Goal: Task Accomplishment & Management: Complete application form

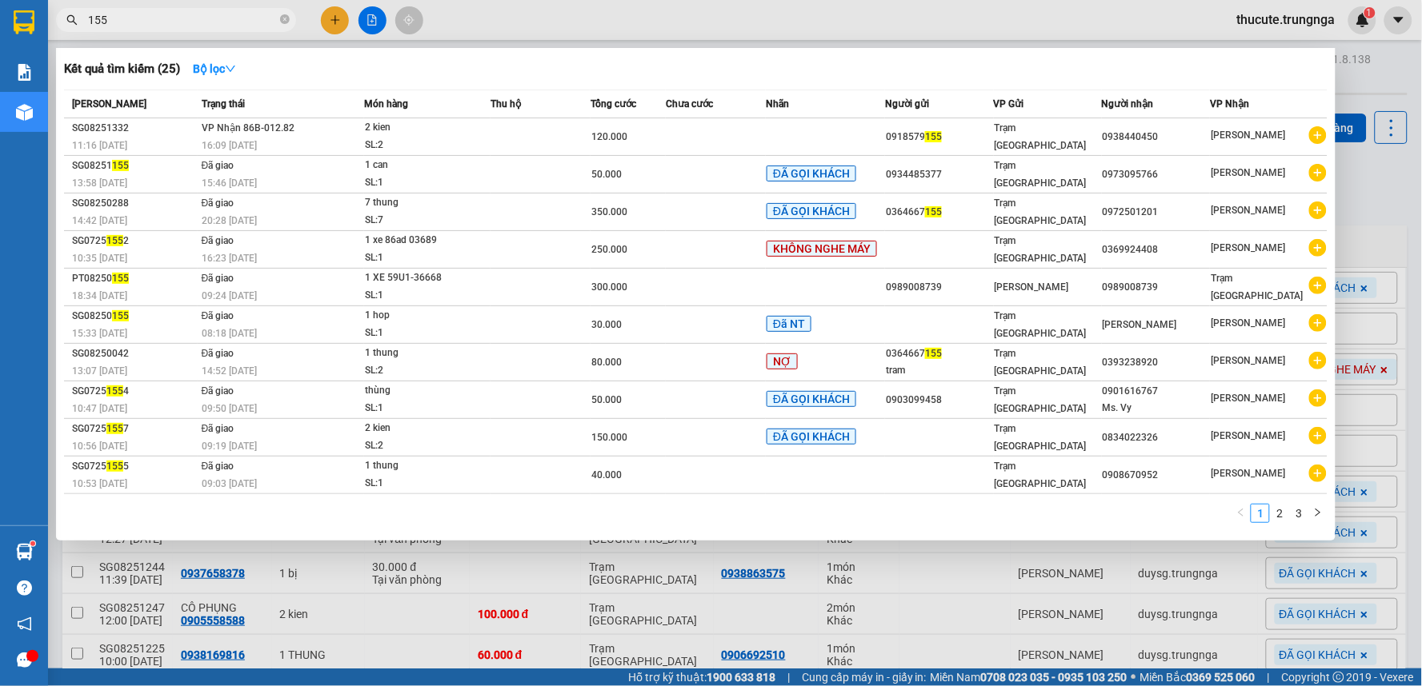
click at [330, 24] on div at bounding box center [711, 343] width 1422 height 686
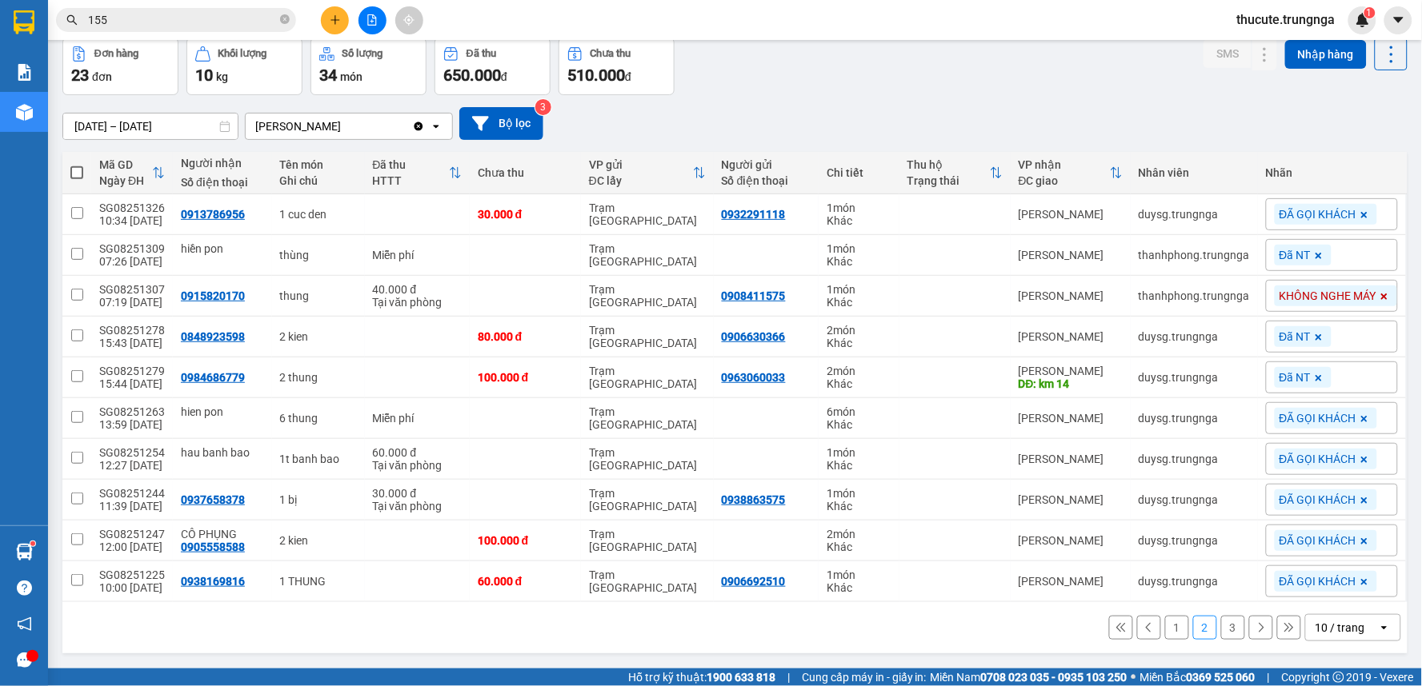
click at [330, 24] on icon "plus" at bounding box center [335, 19] width 11 height 11
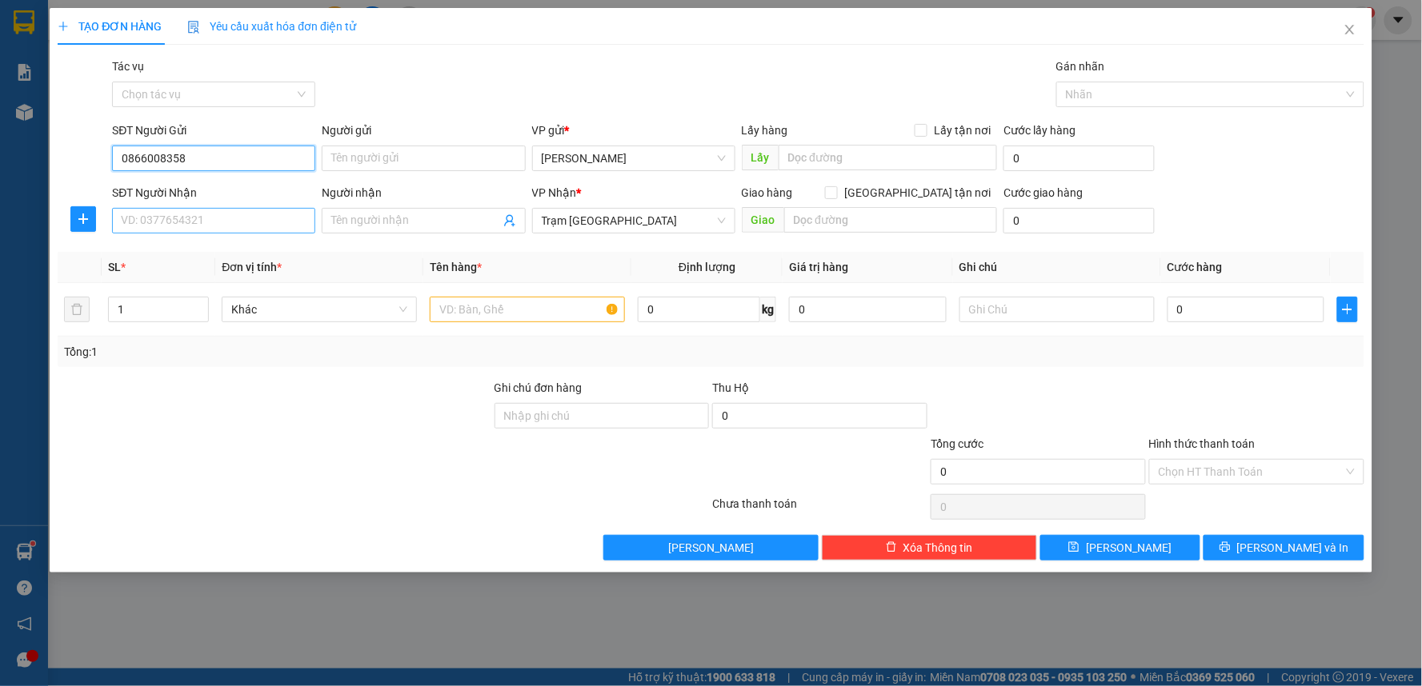
type input "0866008358"
click at [214, 222] on input "SĐT Người Nhận" at bounding box center [213, 221] width 203 height 26
type input "0764456031"
click at [538, 317] on input "text" at bounding box center [527, 310] width 195 height 26
click at [406, 214] on input "Người nhận" at bounding box center [415, 221] width 168 height 18
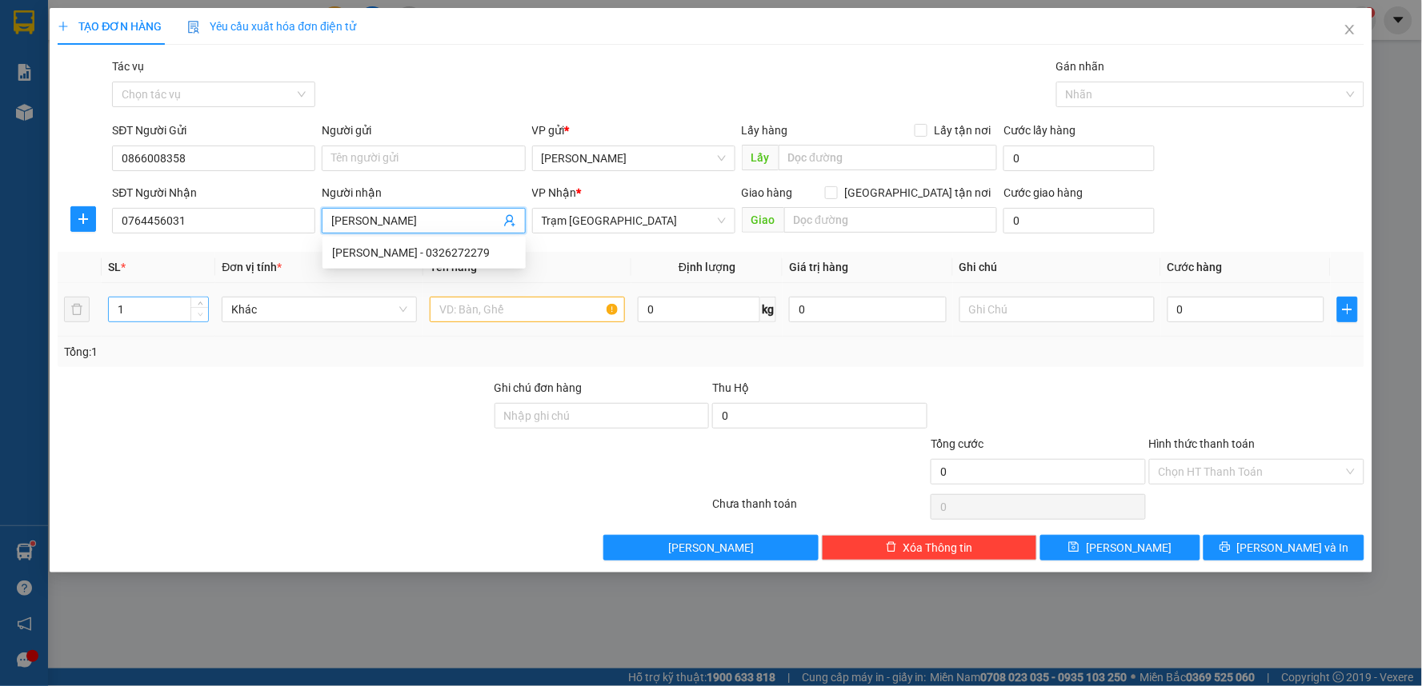
click at [200, 308] on span "Decrease Value" at bounding box center [199, 314] width 18 height 14
type input "[PERSON_NAME]"
click at [378, 369] on div "Transit Pickup Surcharge Ids Transit Deliver Surcharge Ids Transit Deliver Surc…" at bounding box center [711, 309] width 1306 height 503
drag, startPoint x: 502, startPoint y: 275, endPoint x: 500, endPoint y: 292, distance: 17.0
click at [502, 286] on table "SL * Đơn vị tính * Tên hàng * Định lượng Giá trị hàng Ghi chú Cước hàng 1 Khác …" at bounding box center [711, 294] width 1306 height 85
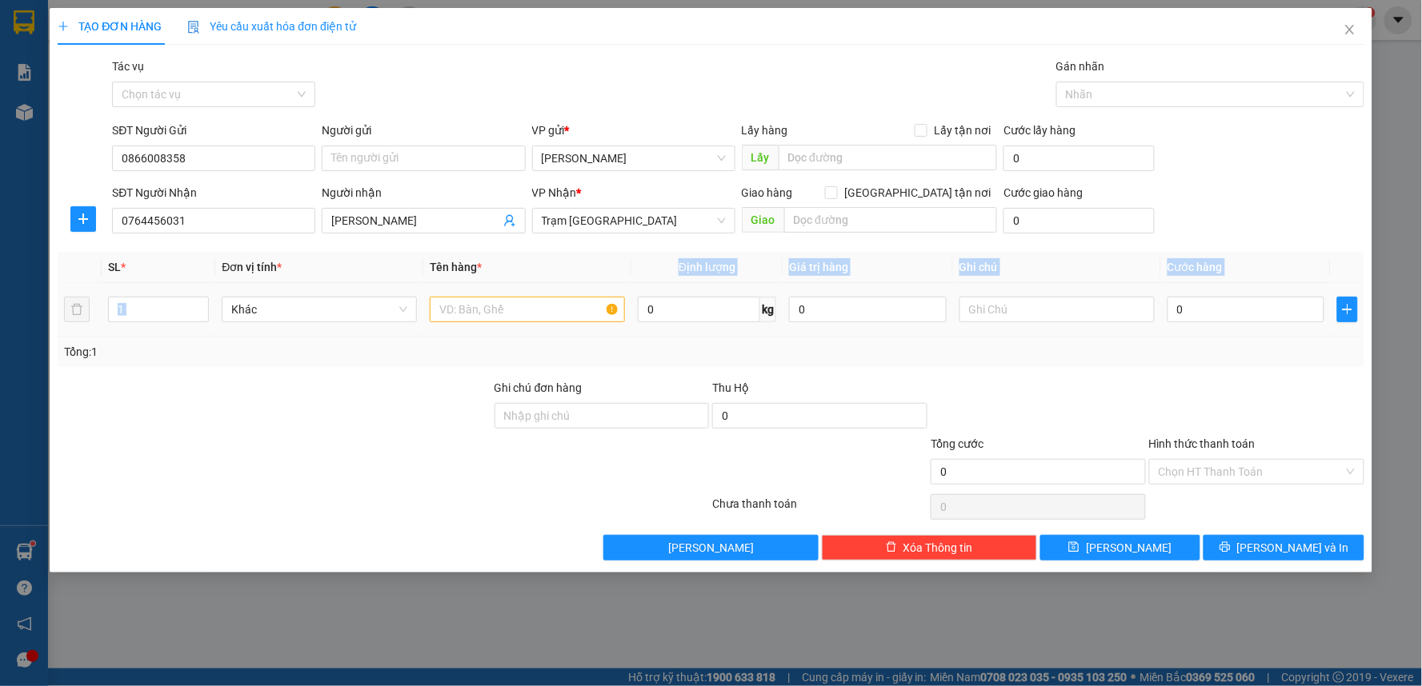
click at [500, 297] on div at bounding box center [527, 310] width 195 height 32
click at [500, 305] on input "text" at bounding box center [527, 310] width 195 height 26
type input "1 XE NÔI + 1 THÙNG"
type input "2"
click at [198, 303] on icon "up" at bounding box center [201, 306] width 6 height 6
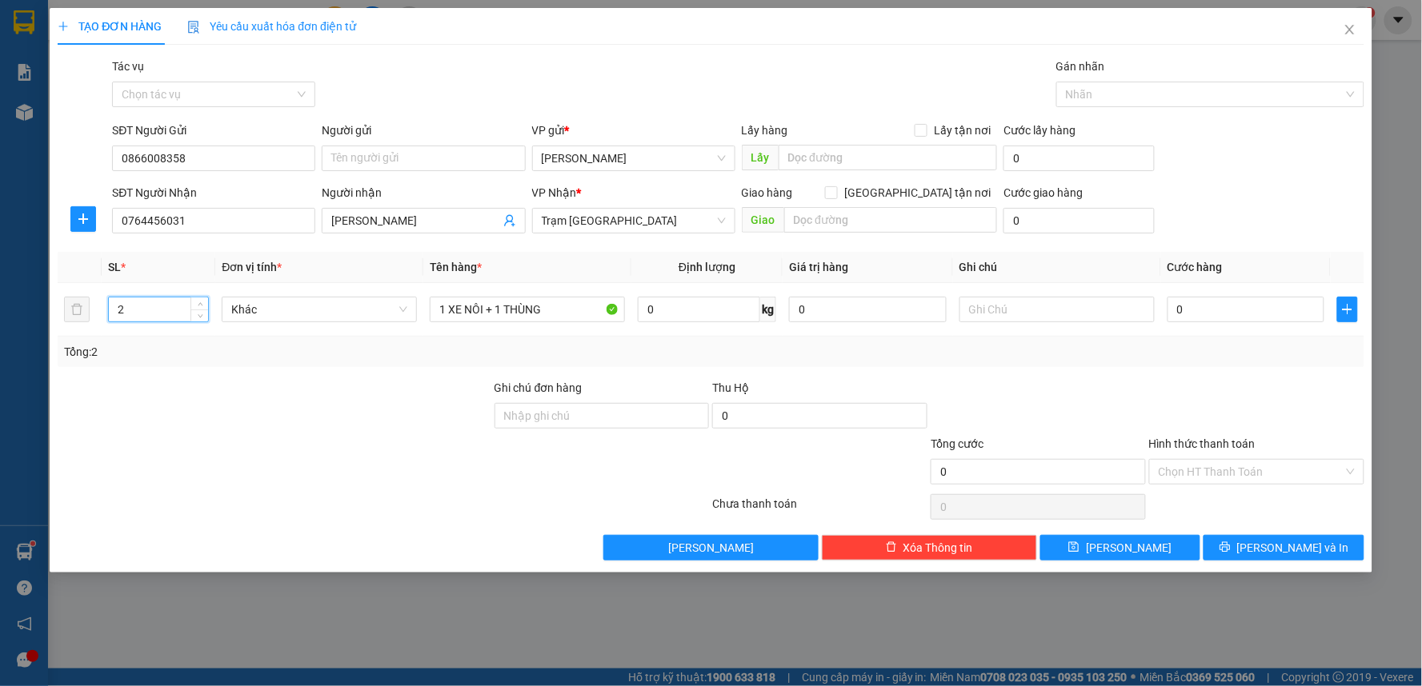
click at [681, 354] on div "Tổng: 2" at bounding box center [711, 352] width 1294 height 18
click at [1212, 313] on input "0" at bounding box center [1246, 310] width 158 height 26
type input "1"
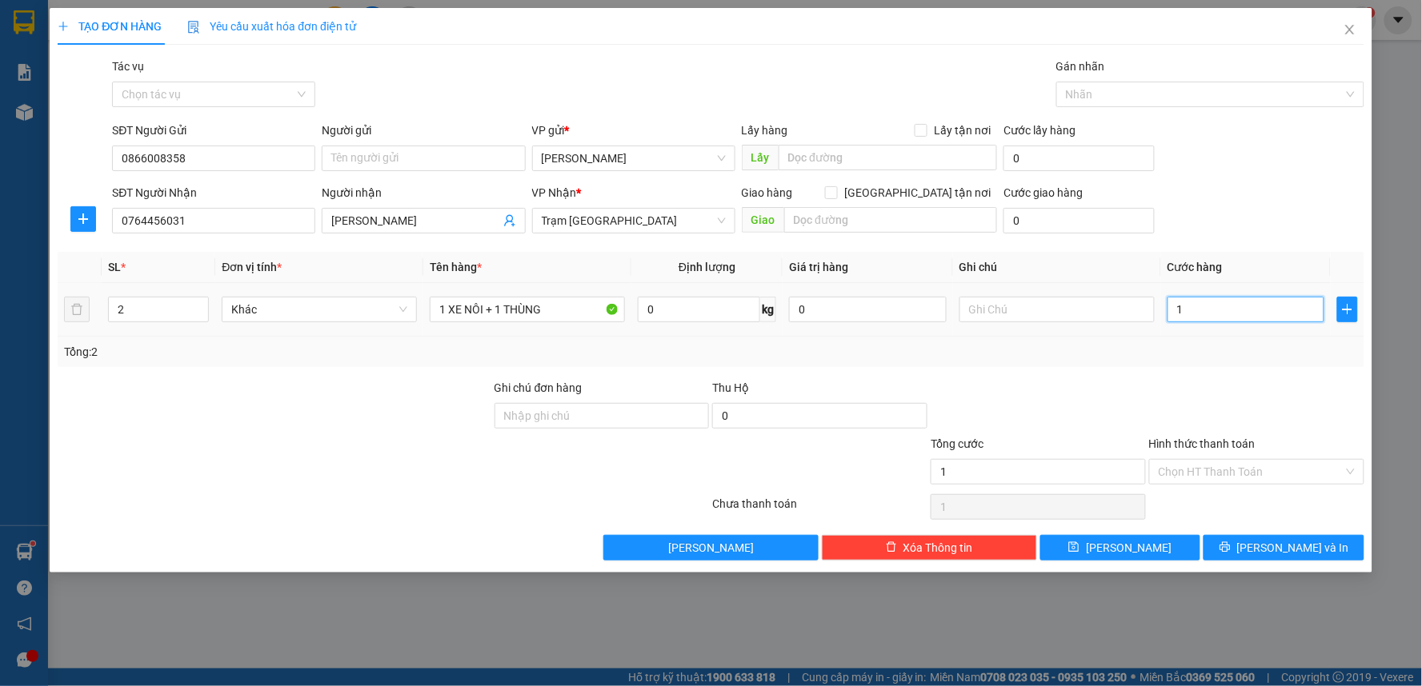
type input "10"
type input "100"
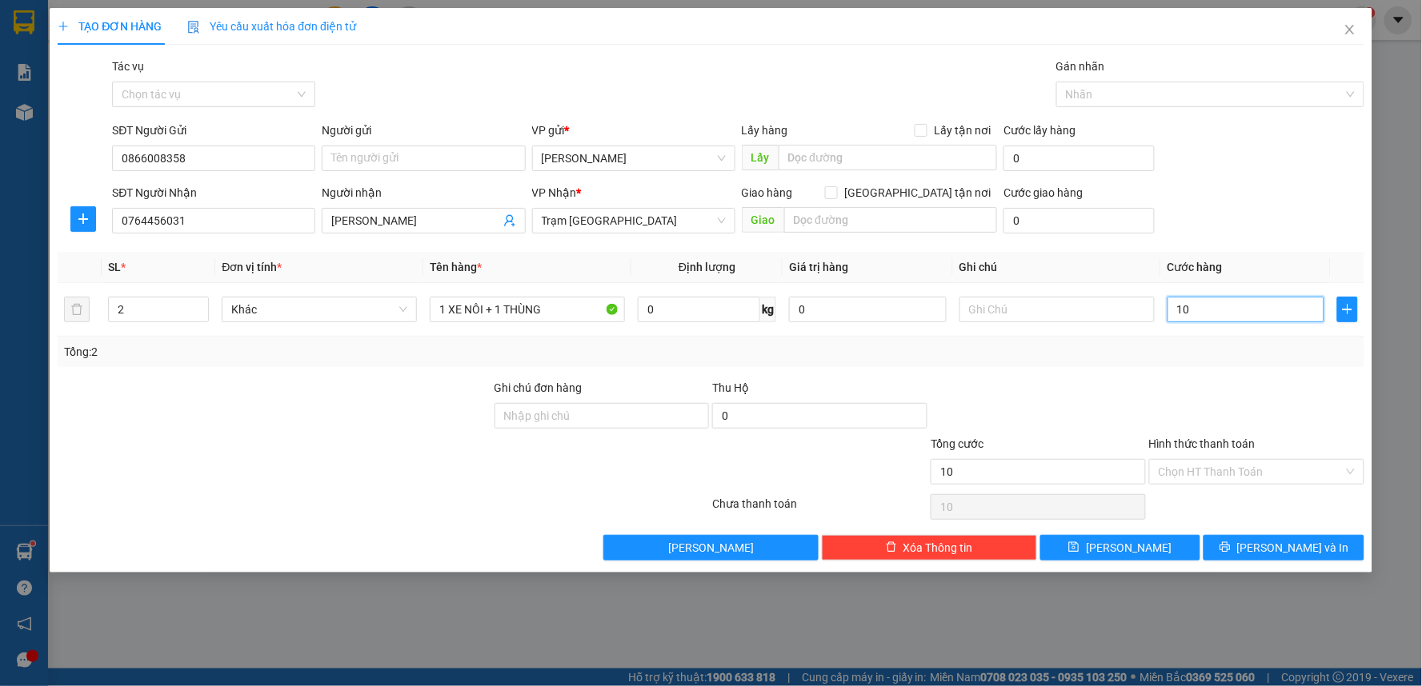
type input "100"
type input "100.000"
click at [1210, 438] on label "Hình thức thanh toán" at bounding box center [1202, 444] width 106 height 13
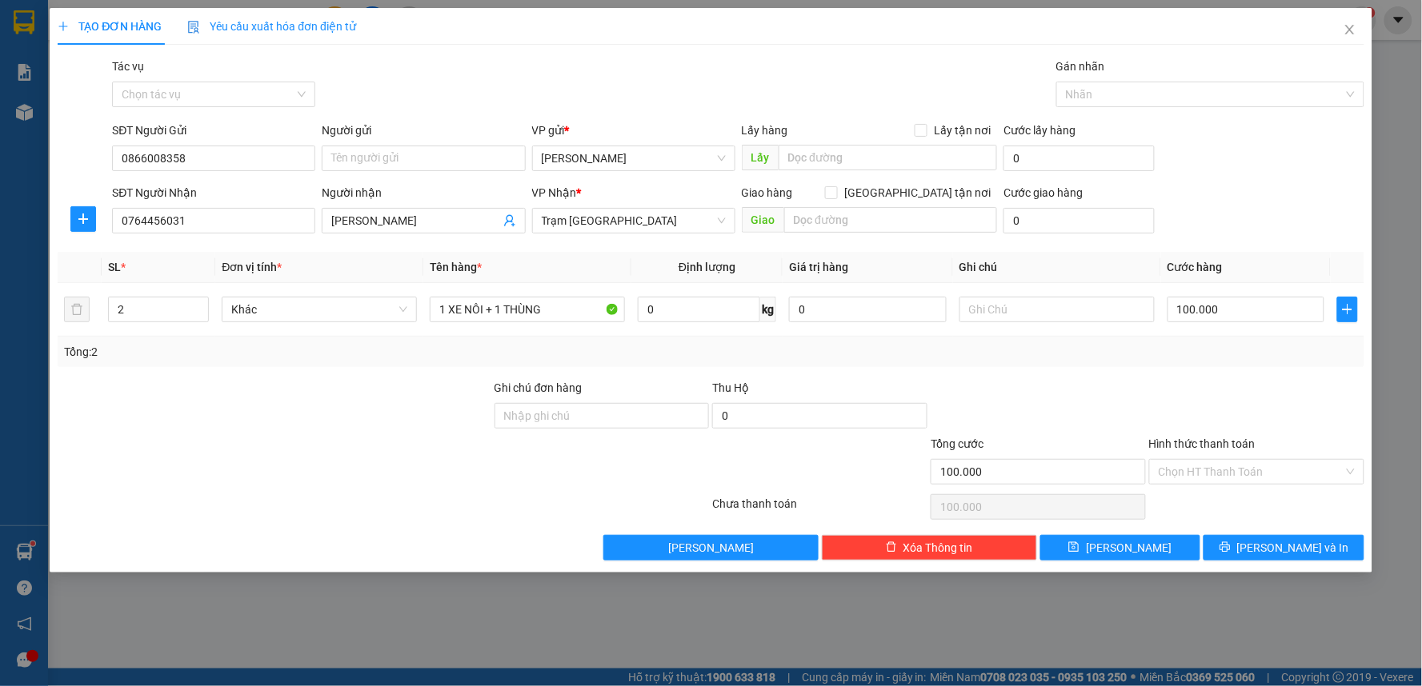
click at [1210, 460] on input "Hình thức thanh toán" at bounding box center [1250, 472] width 185 height 24
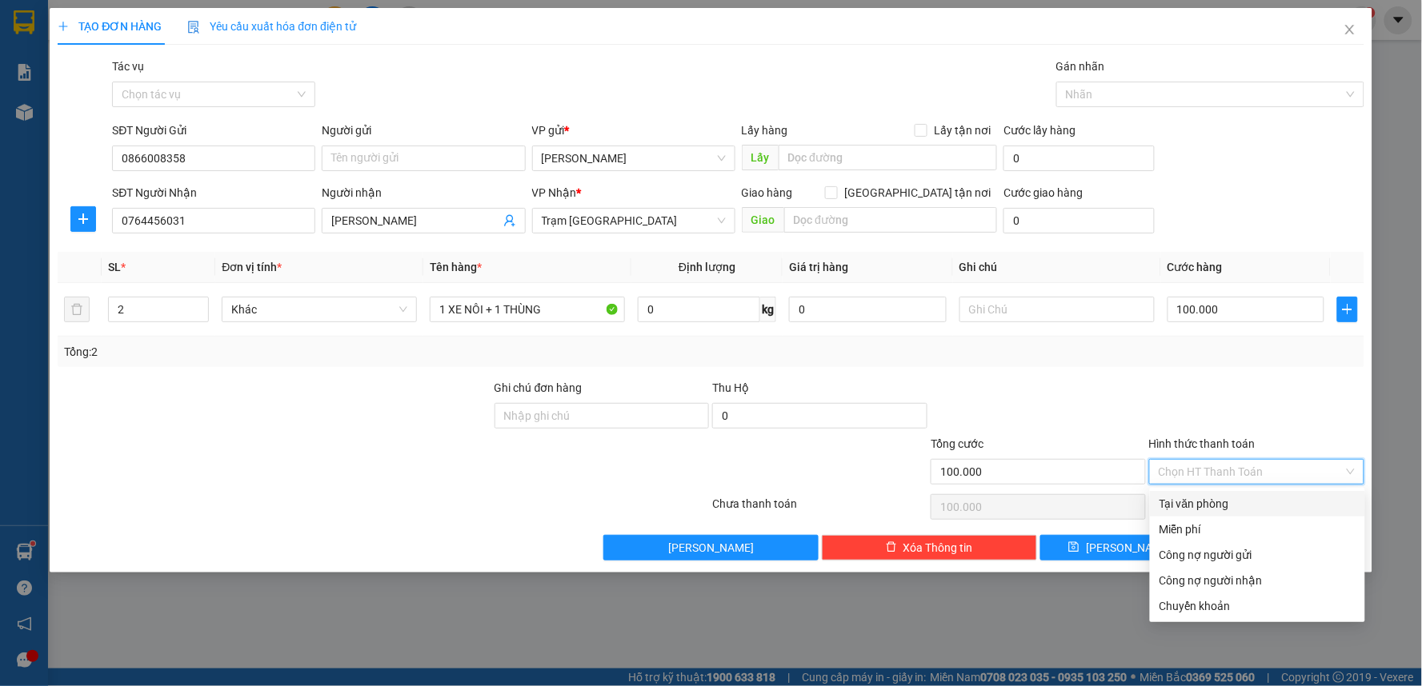
click at [1147, 382] on div at bounding box center [1256, 407] width 218 height 56
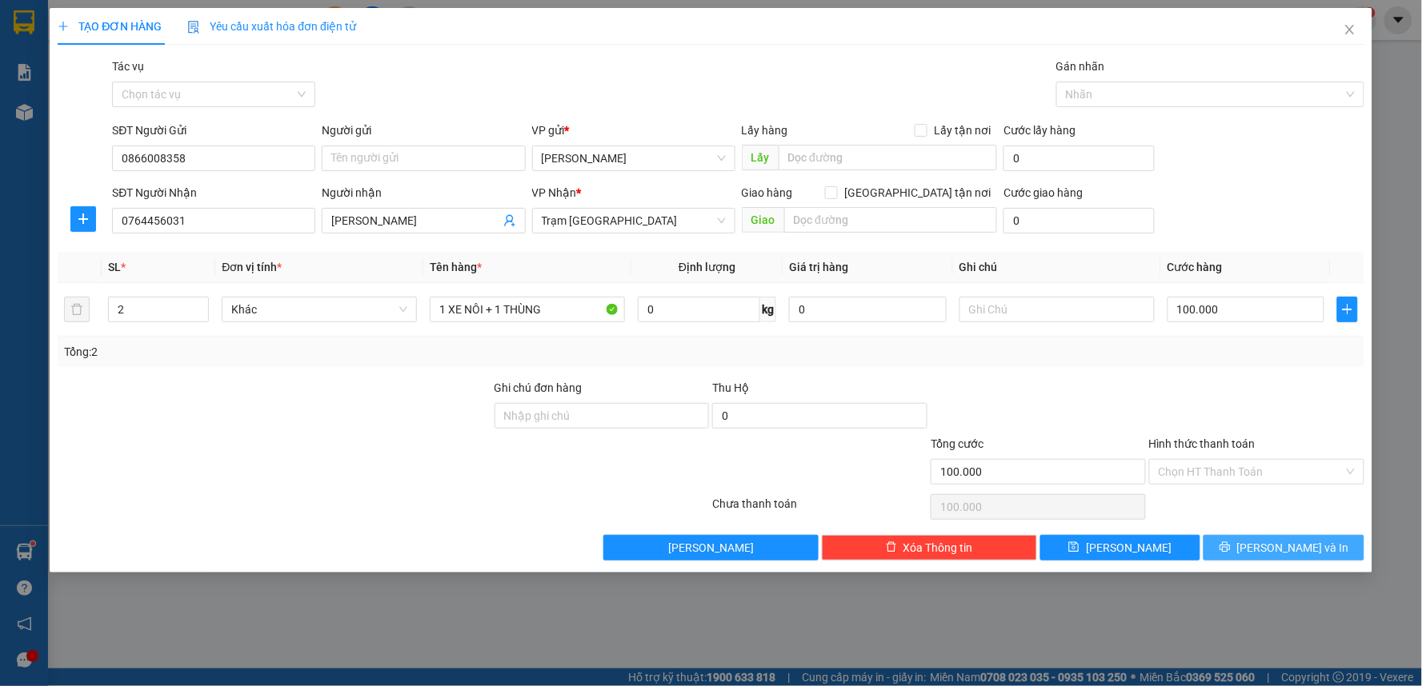
click at [1250, 547] on button "[PERSON_NAME] và In" at bounding box center [1283, 548] width 161 height 26
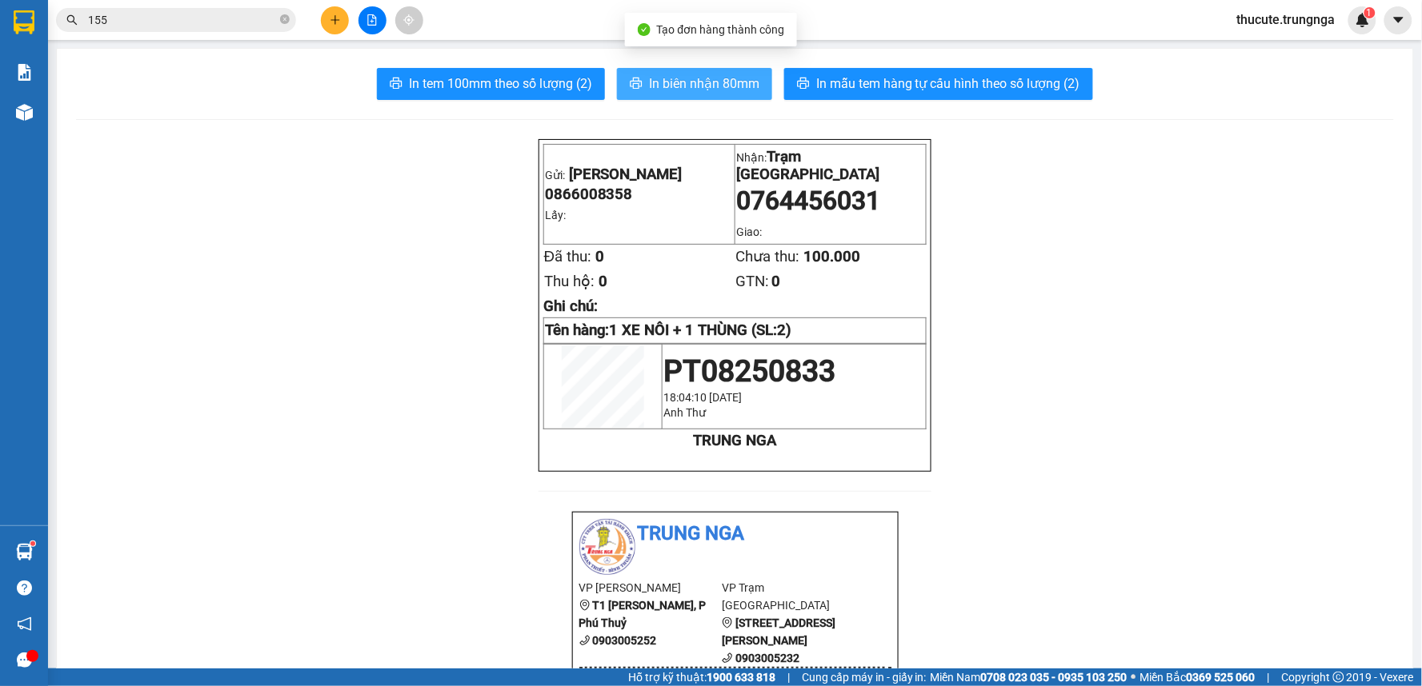
click at [666, 78] on span "In biên nhận 80mm" at bounding box center [704, 84] width 110 height 20
